Goal: Transaction & Acquisition: Subscribe to service/newsletter

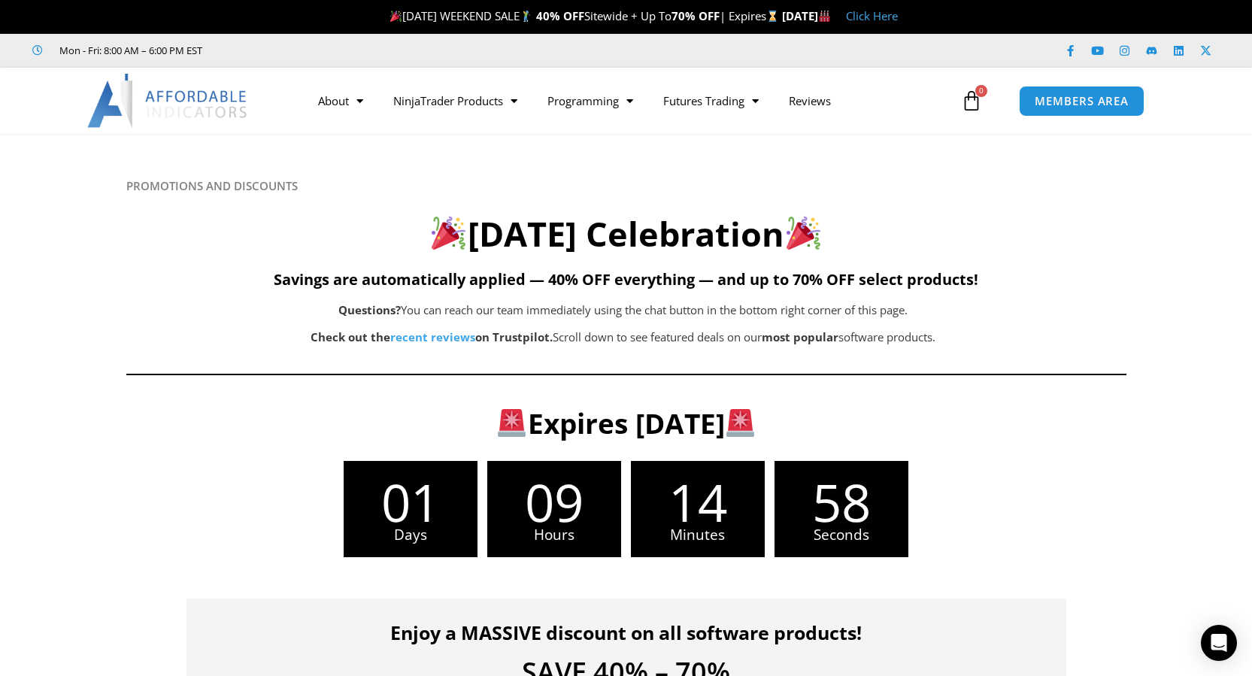
click at [974, 105] on icon at bounding box center [971, 100] width 21 height 21
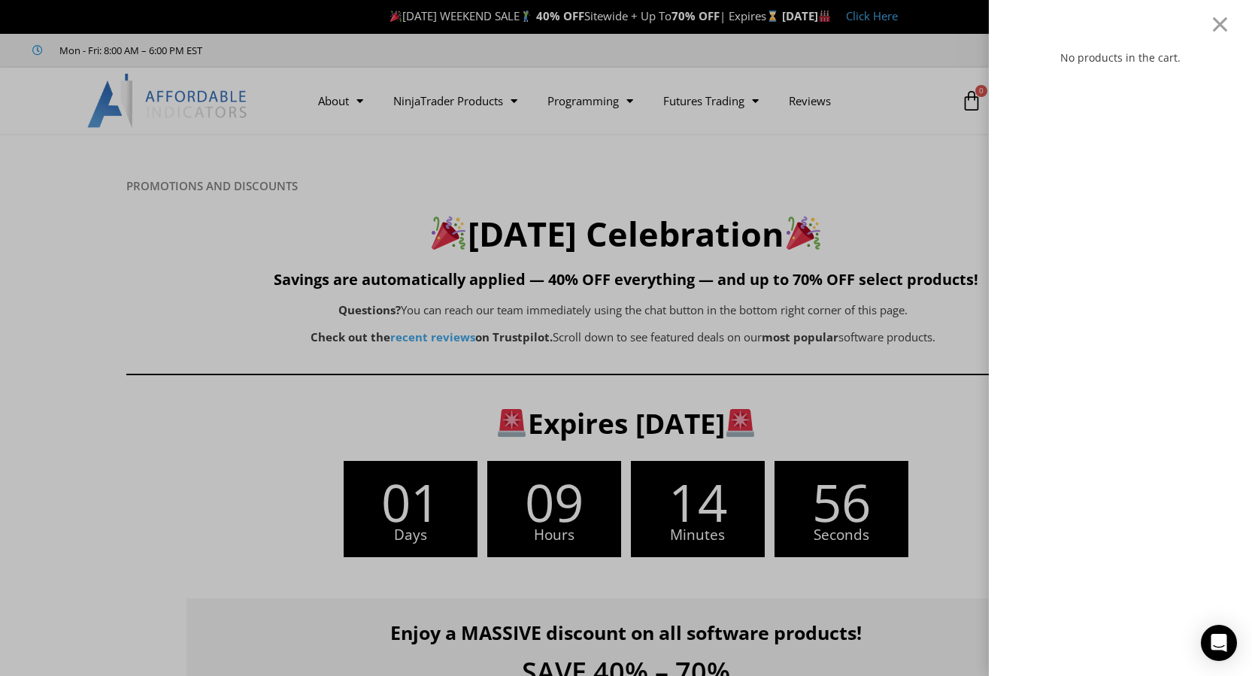
click at [951, 129] on div "No products in the cart." at bounding box center [626, 338] width 1252 height 676
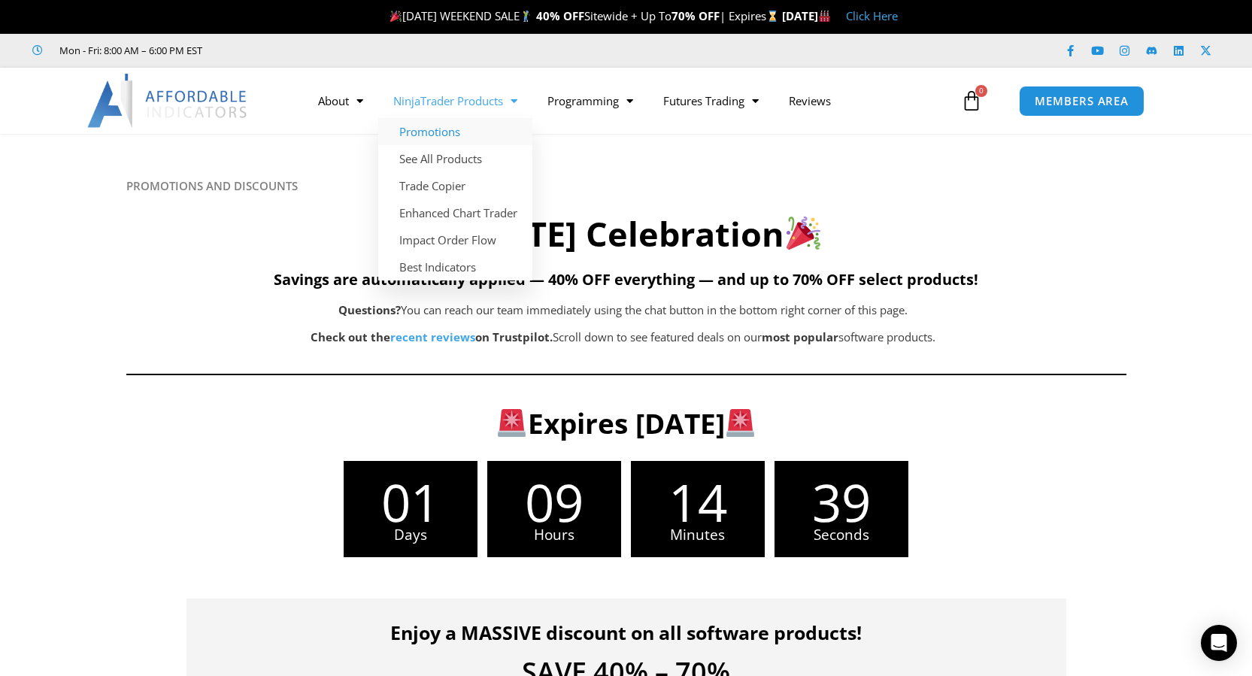
click at [455, 127] on link "Promotions" at bounding box center [455, 131] width 154 height 27
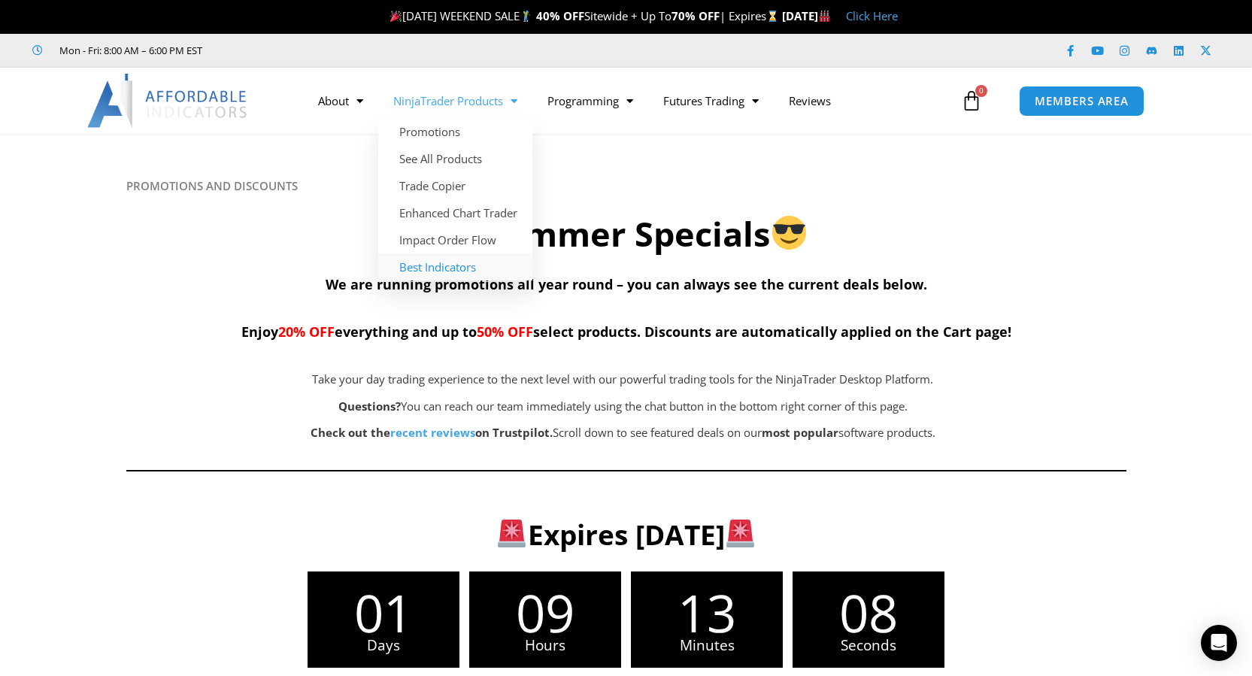
click at [444, 265] on link "Best Indicators" at bounding box center [455, 266] width 154 height 27
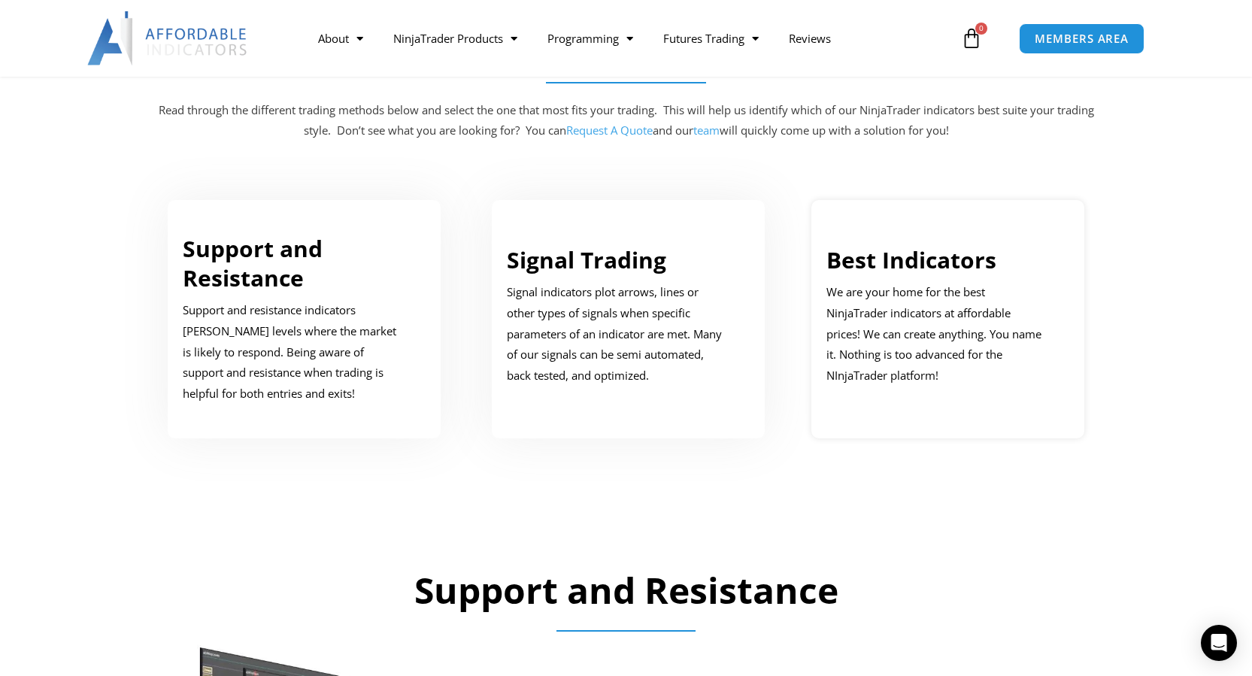
scroll to position [752, 0]
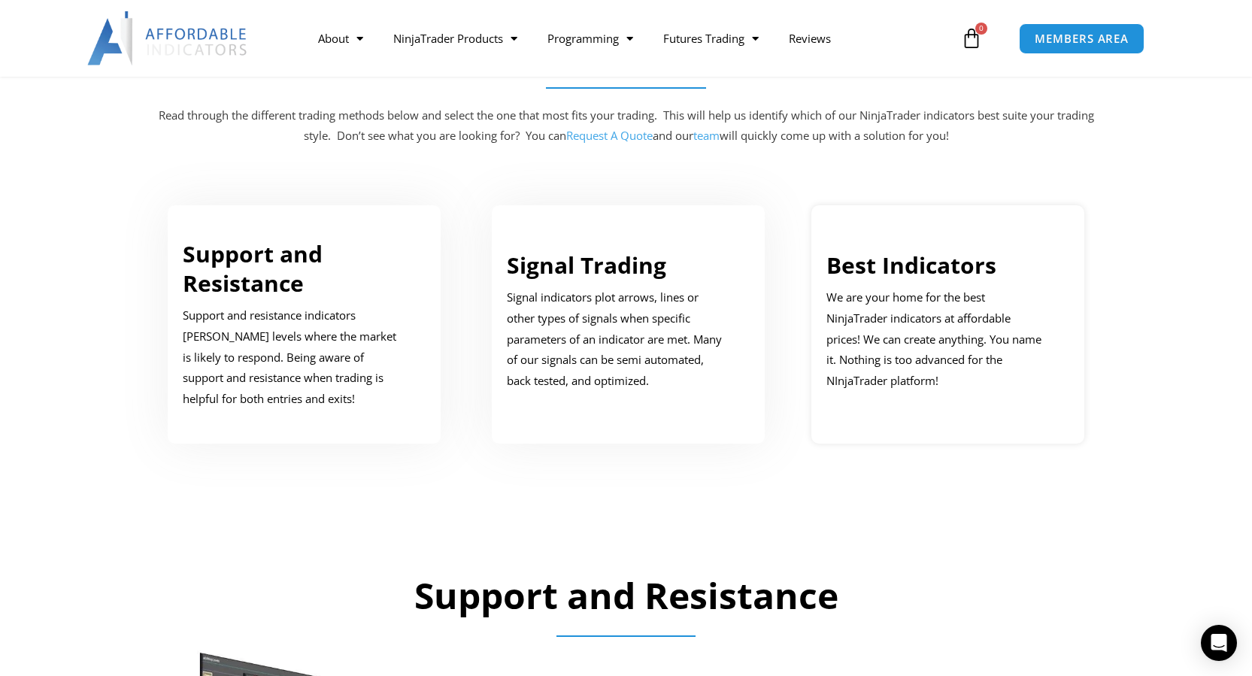
click at [860, 265] on link "Best Indicators" at bounding box center [911, 265] width 170 height 31
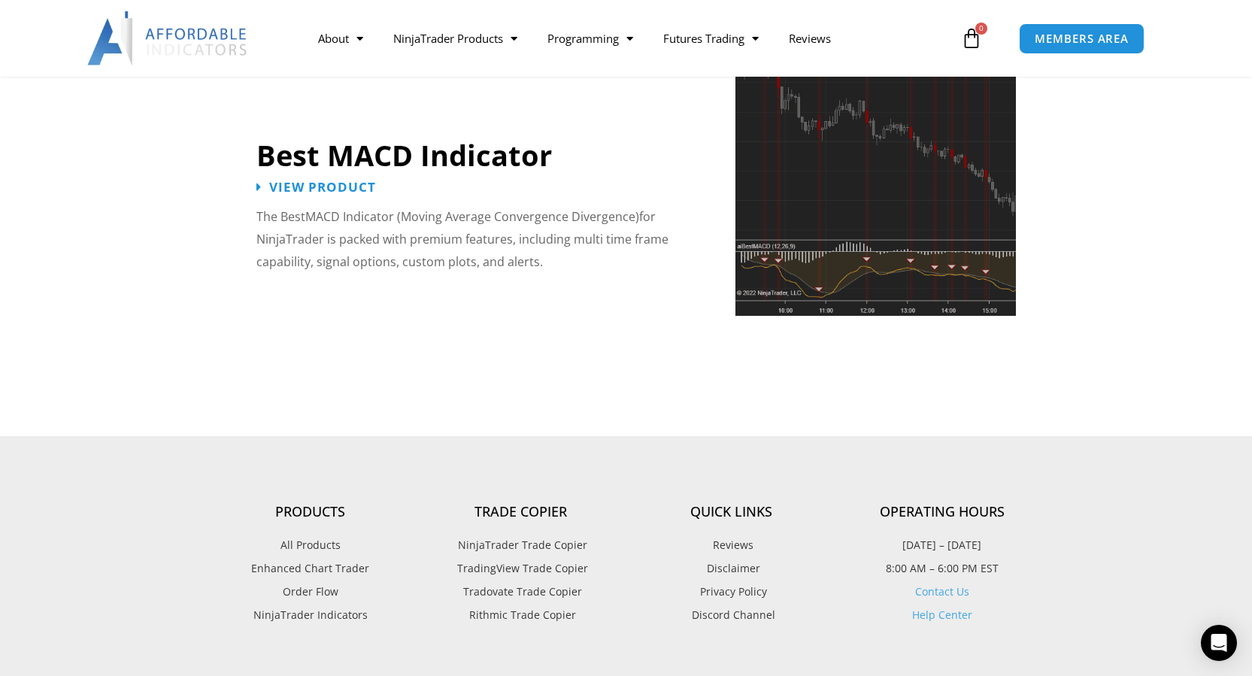
scroll to position [3409, 0]
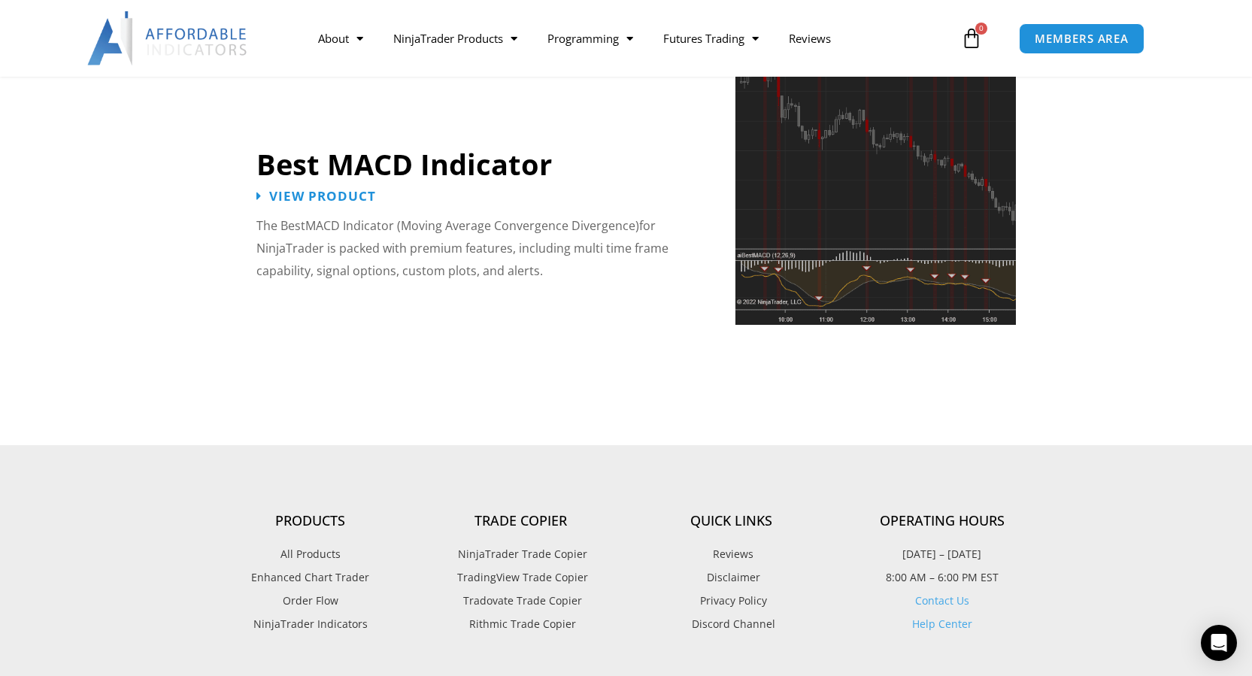
click at [255, 614] on span "NinjaTrader Indicators" at bounding box center [310, 624] width 114 height 20
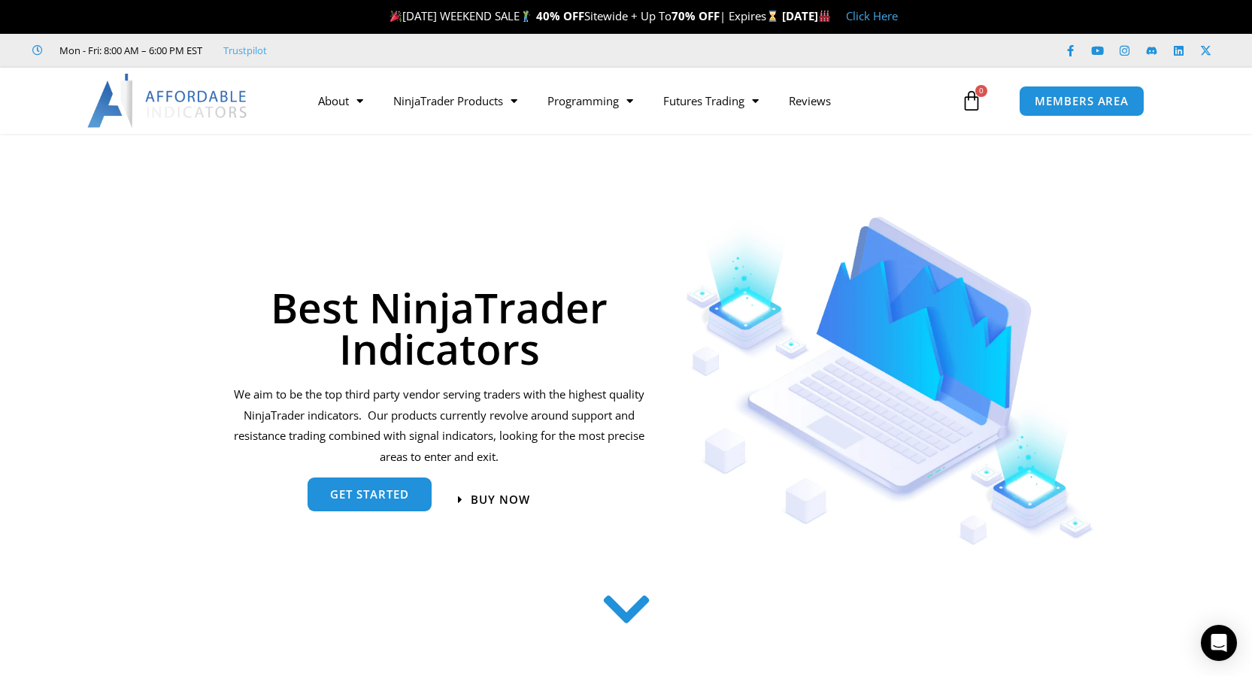
click at [366, 506] on link "get started" at bounding box center [370, 494] width 124 height 34
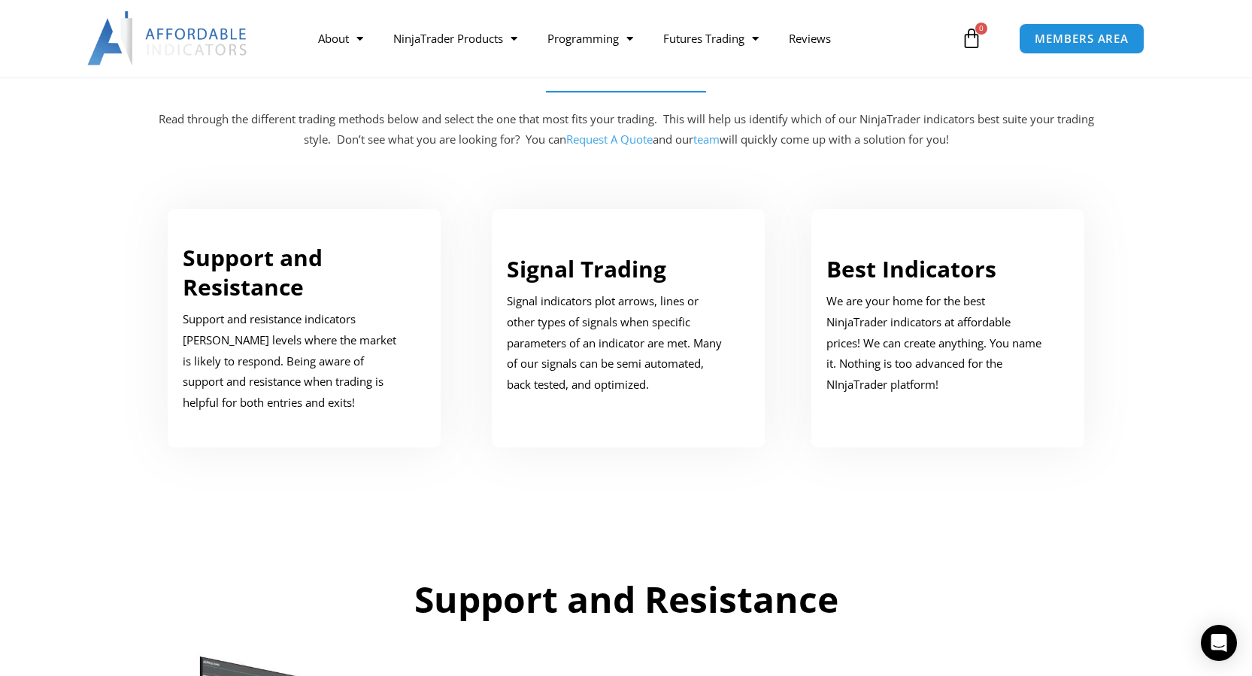
scroll to position [759, 0]
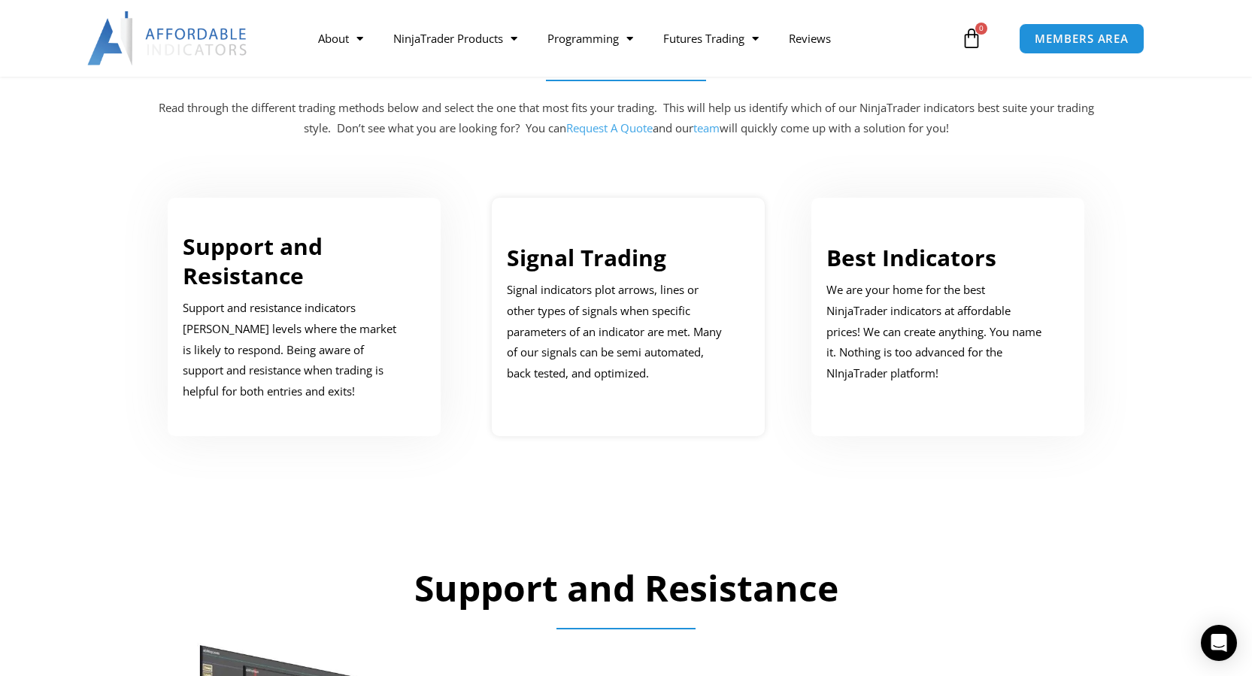
click at [542, 263] on link "Signal Trading" at bounding box center [586, 257] width 159 height 31
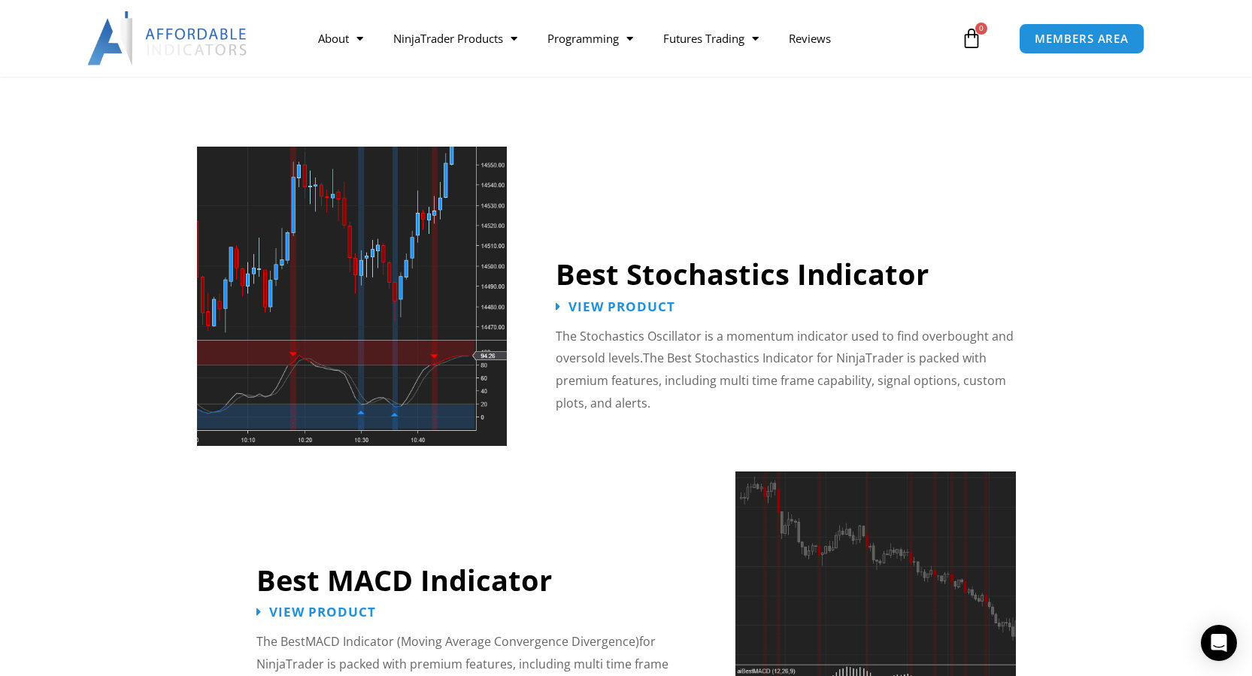
scroll to position [2988, 0]
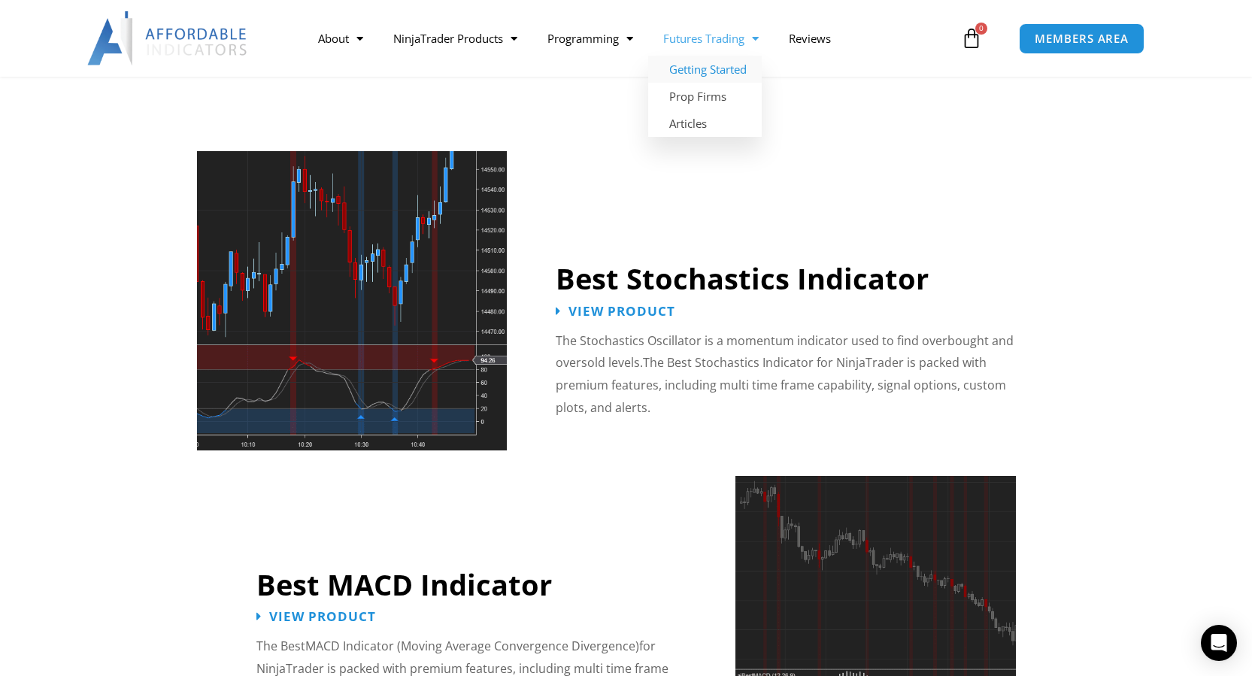
click at [717, 67] on link "Getting Started" at bounding box center [705, 69] width 114 height 27
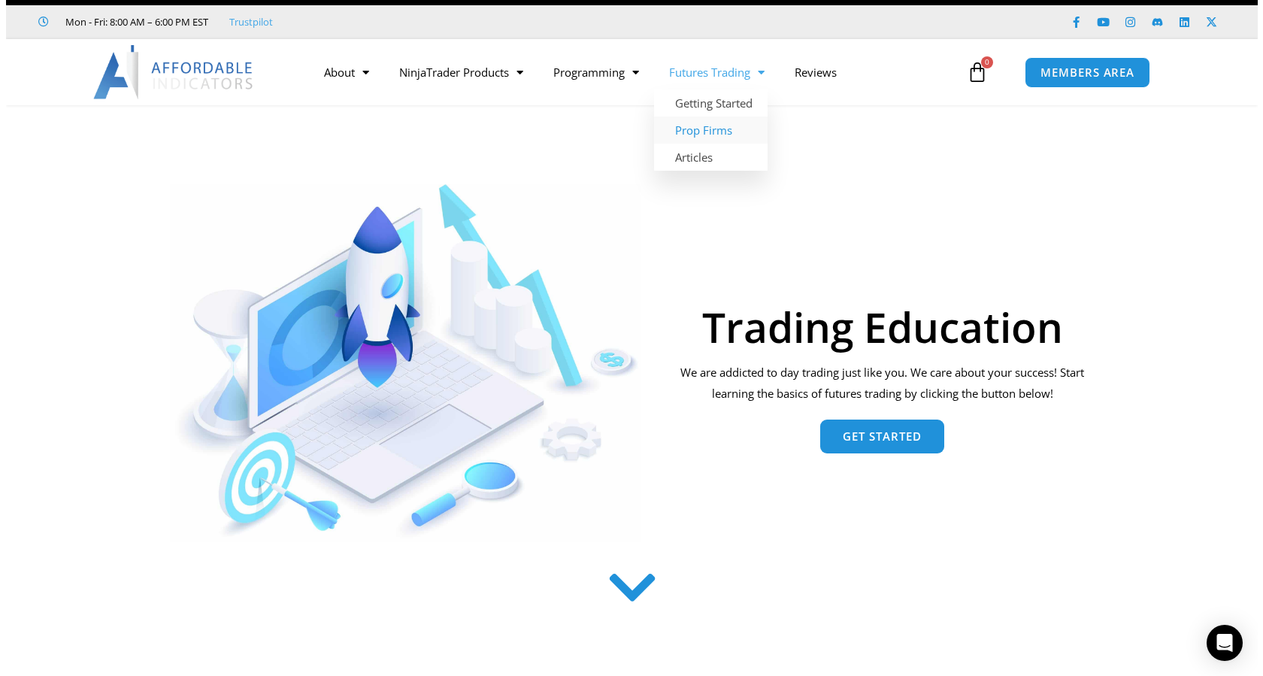
scroll to position [50, 0]
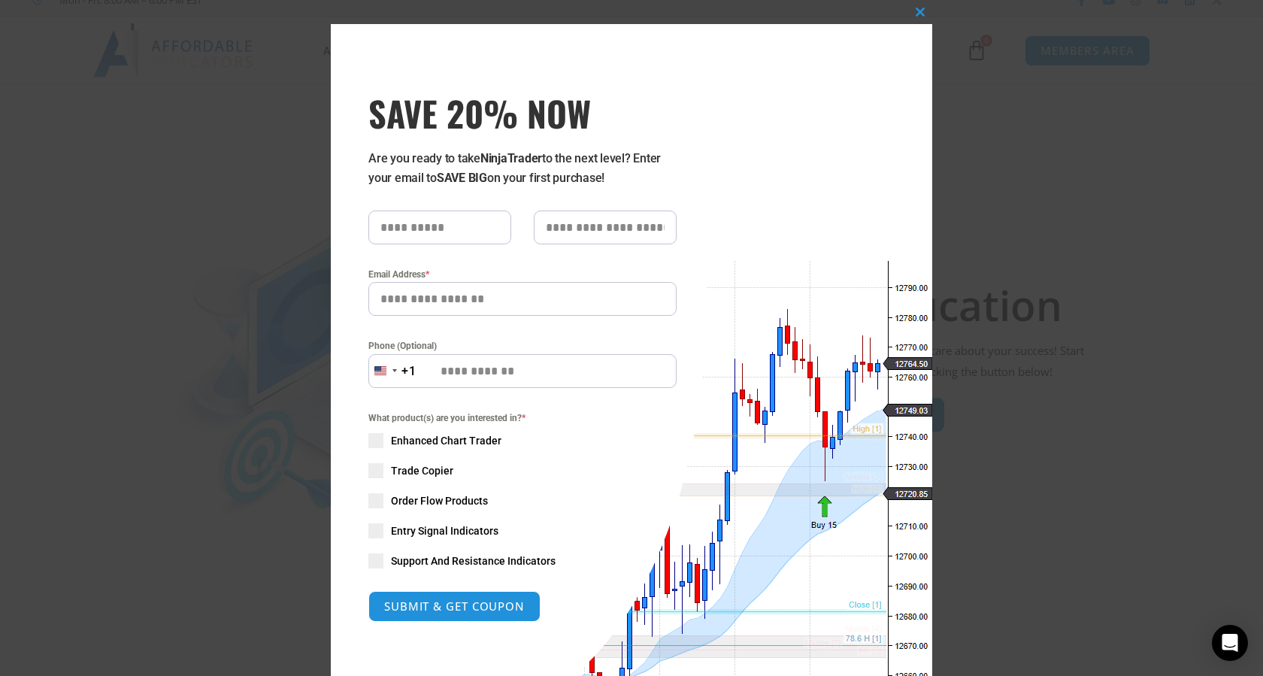
click at [386, 235] on input "text" at bounding box center [439, 228] width 143 height 34
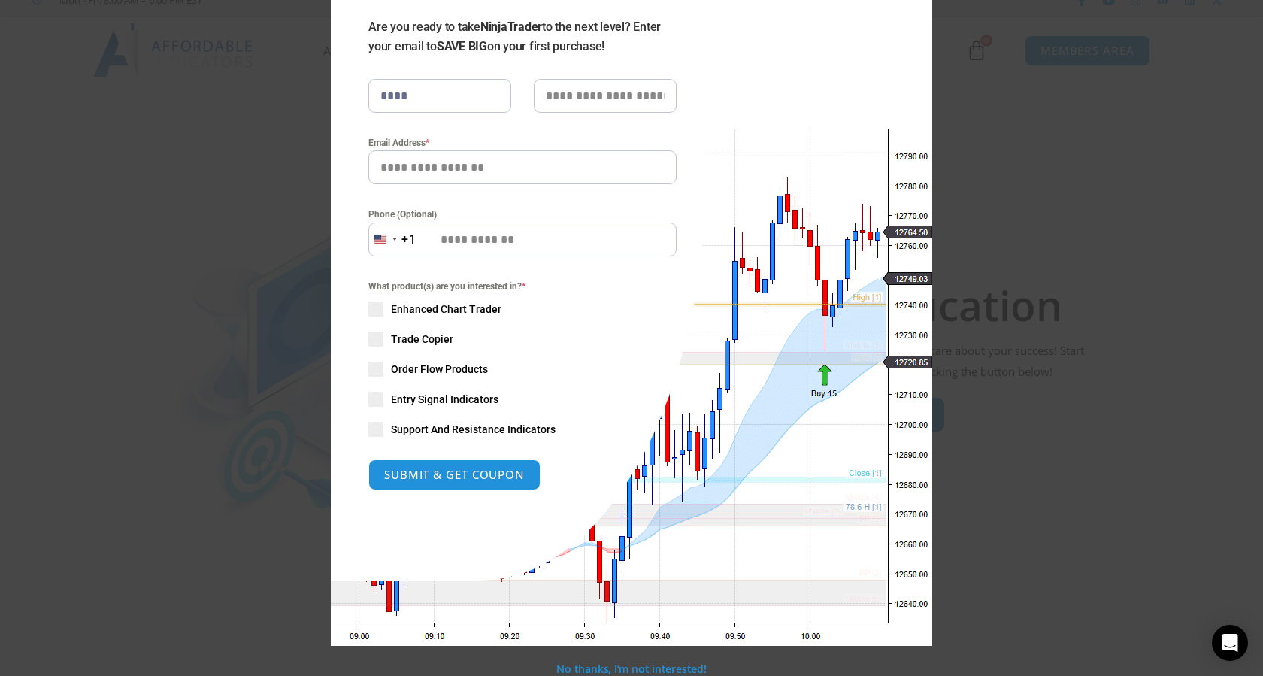
scroll to position [133, 0]
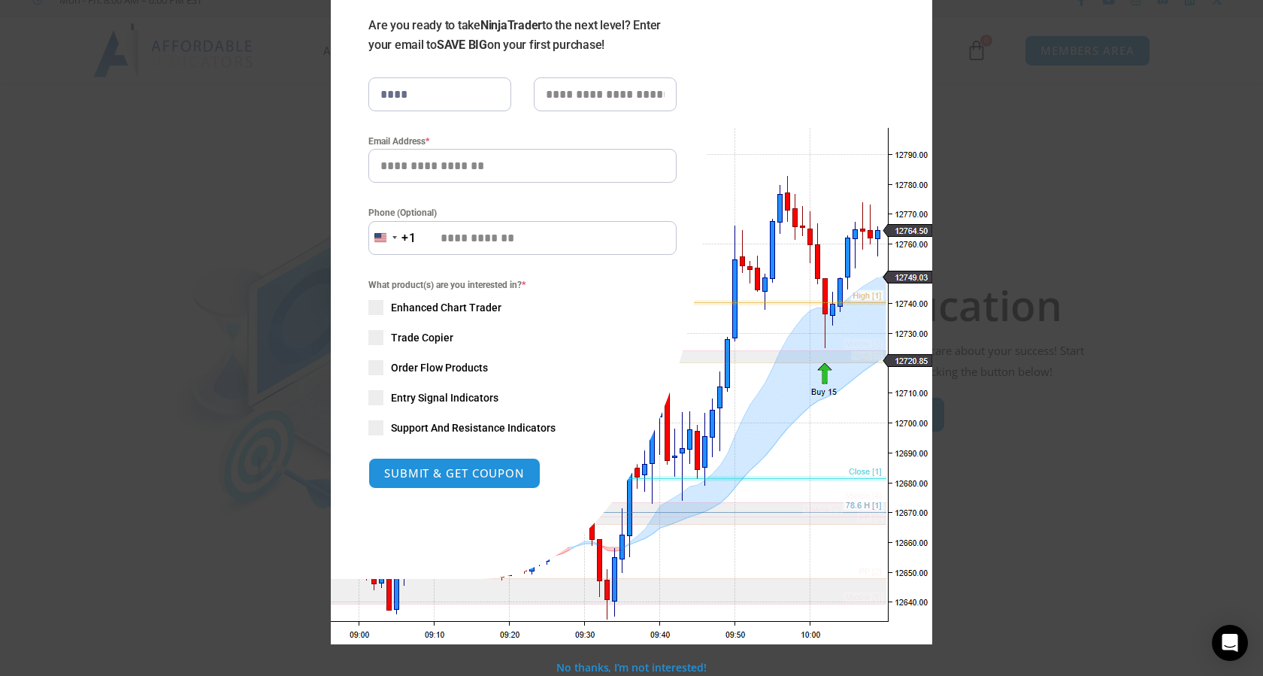
type input "****"
click at [550, 92] on input "text" at bounding box center [605, 94] width 143 height 34
type input "*******"
click at [379, 171] on input "Email Address *" at bounding box center [522, 166] width 308 height 34
type input "**********"
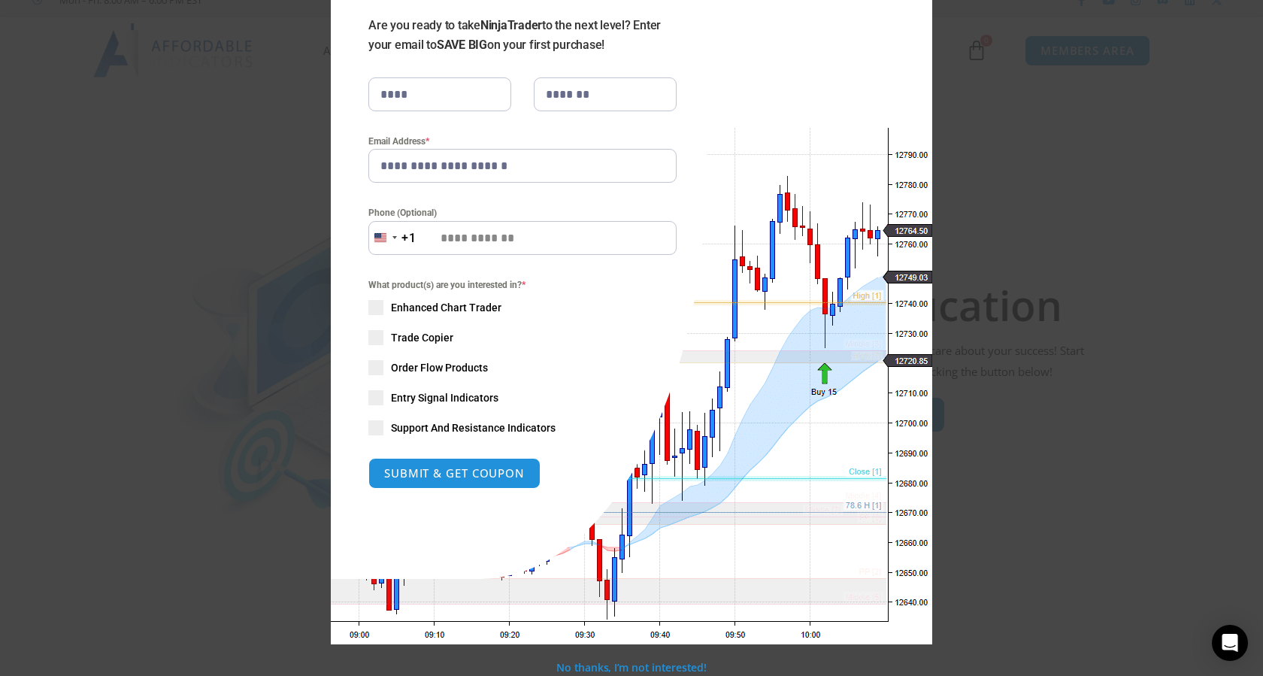
click at [426, 235] on input "Phone (Optional)" at bounding box center [522, 238] width 308 height 34
click at [368, 335] on span at bounding box center [375, 337] width 15 height 15
click at [368, 306] on span at bounding box center [375, 307] width 15 height 15
click at [423, 475] on button "SUBMIT & GET COUPON" at bounding box center [454, 473] width 181 height 32
type input "**********"
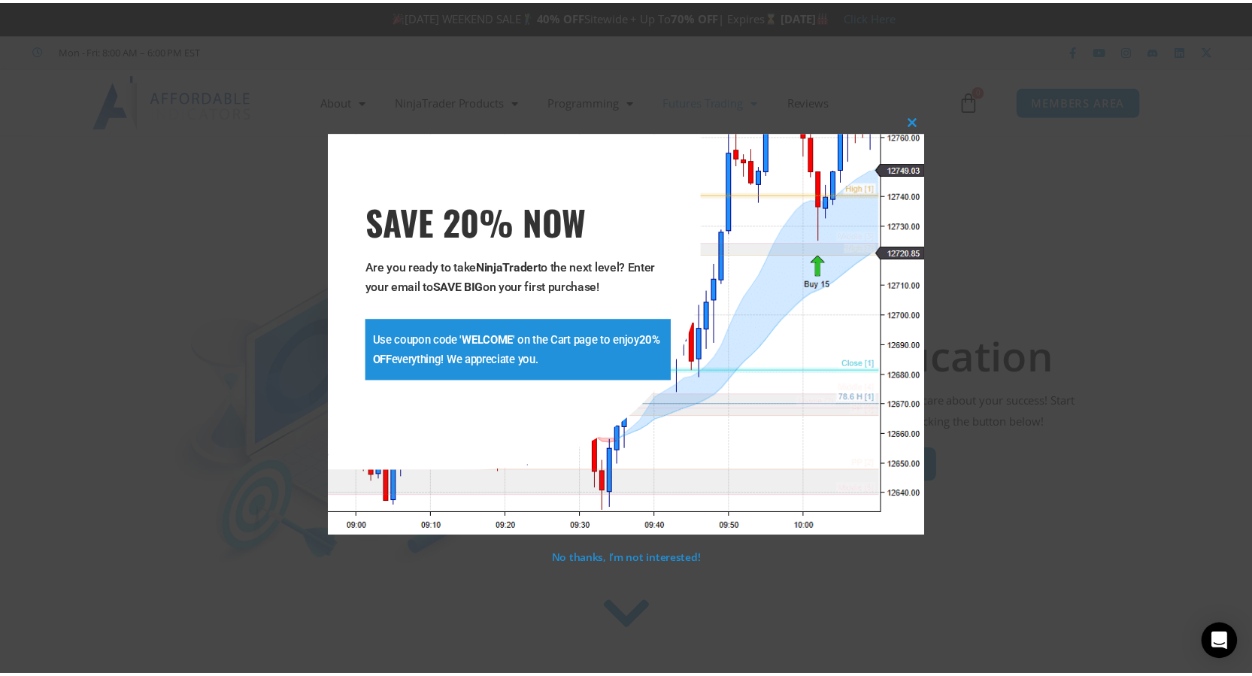
scroll to position [0, 0]
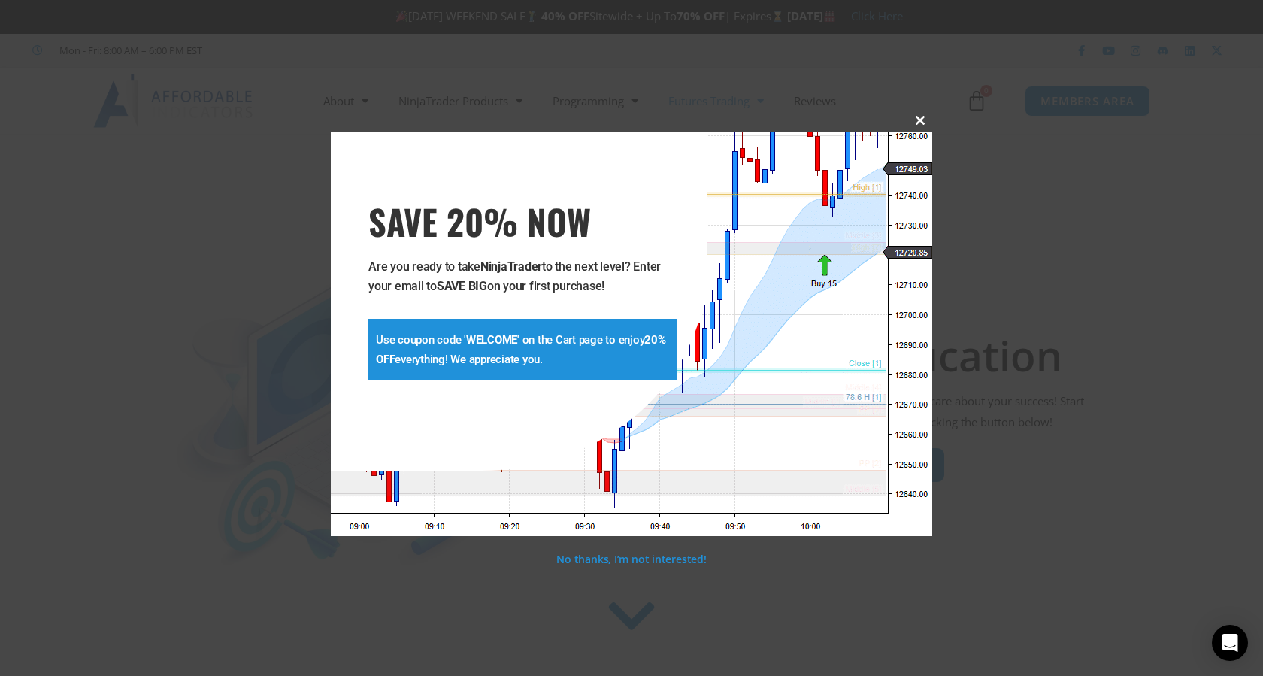
click at [917, 117] on span at bounding box center [920, 120] width 24 height 9
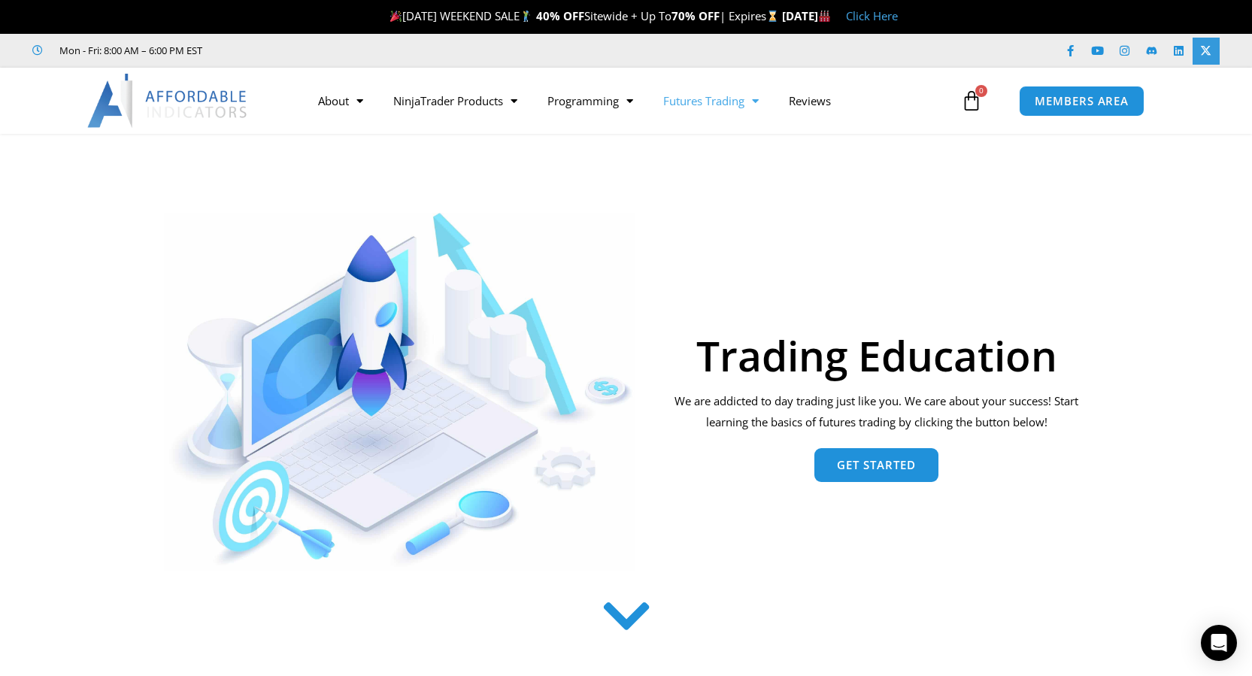
click at [1200, 49] on icon at bounding box center [1205, 50] width 11 height 11
